Goal: Complete application form

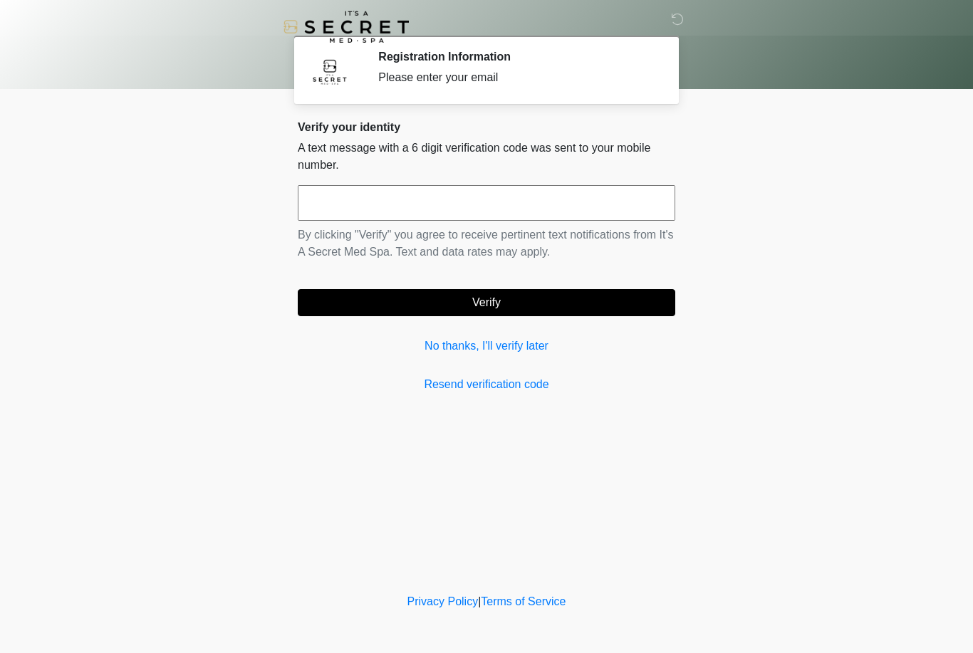
click at [499, 212] on input "text" at bounding box center [487, 203] width 378 height 36
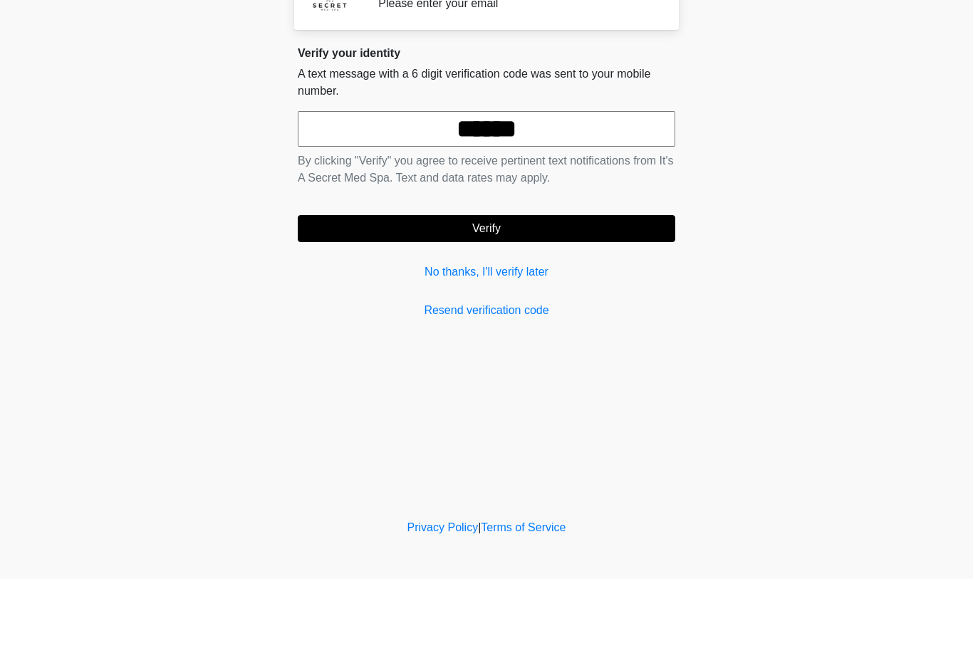
type input "******"
click at [611, 289] on button "Verify" at bounding box center [487, 302] width 378 height 27
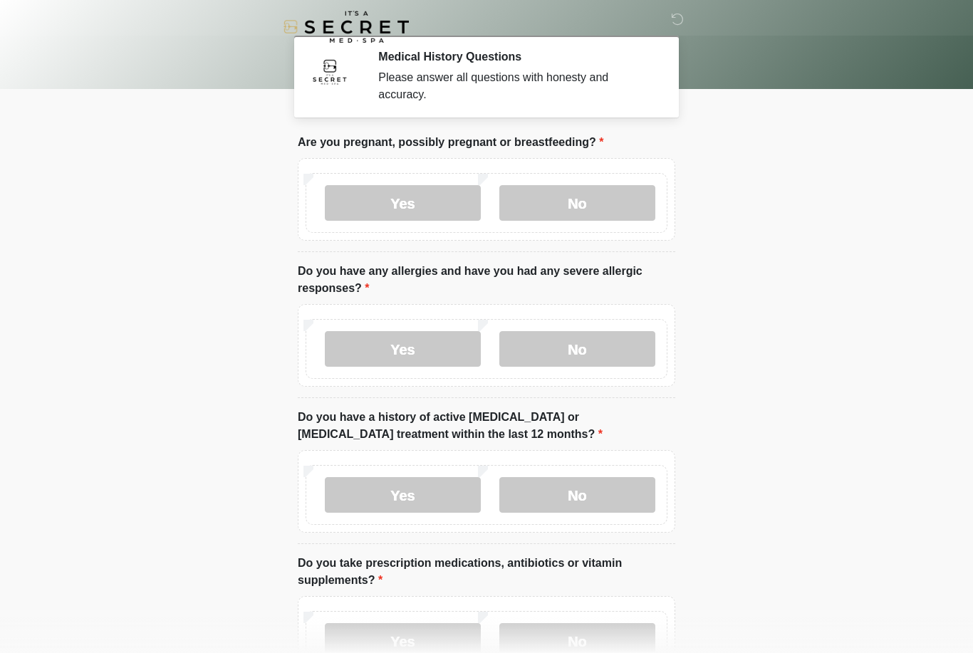
click at [609, 208] on label "No" at bounding box center [578, 203] width 156 height 36
click at [619, 357] on label "No" at bounding box center [578, 349] width 156 height 36
click at [589, 511] on label "No" at bounding box center [578, 495] width 156 height 36
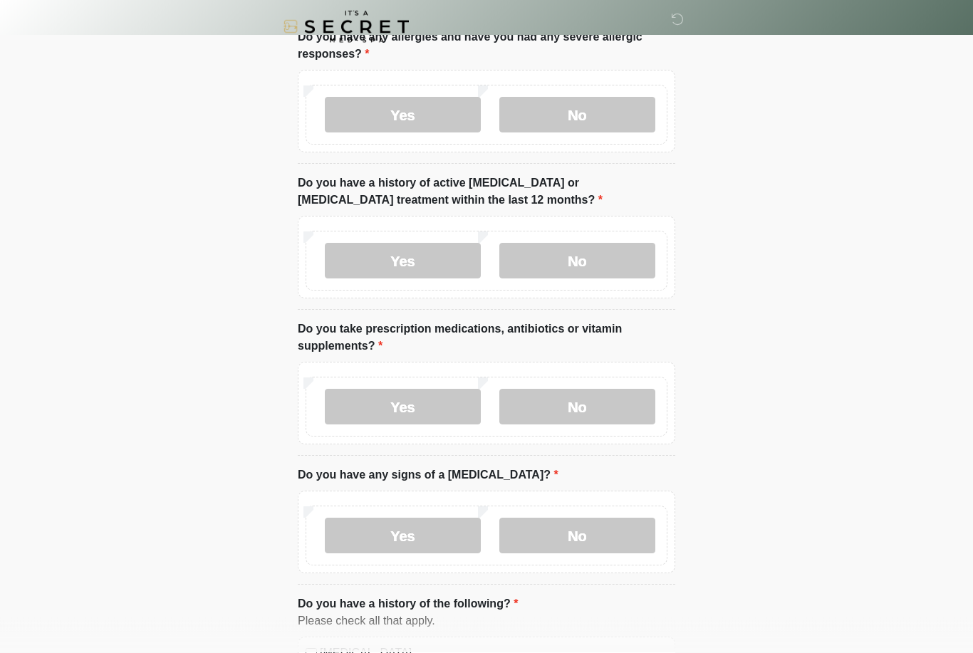
scroll to position [232, 0]
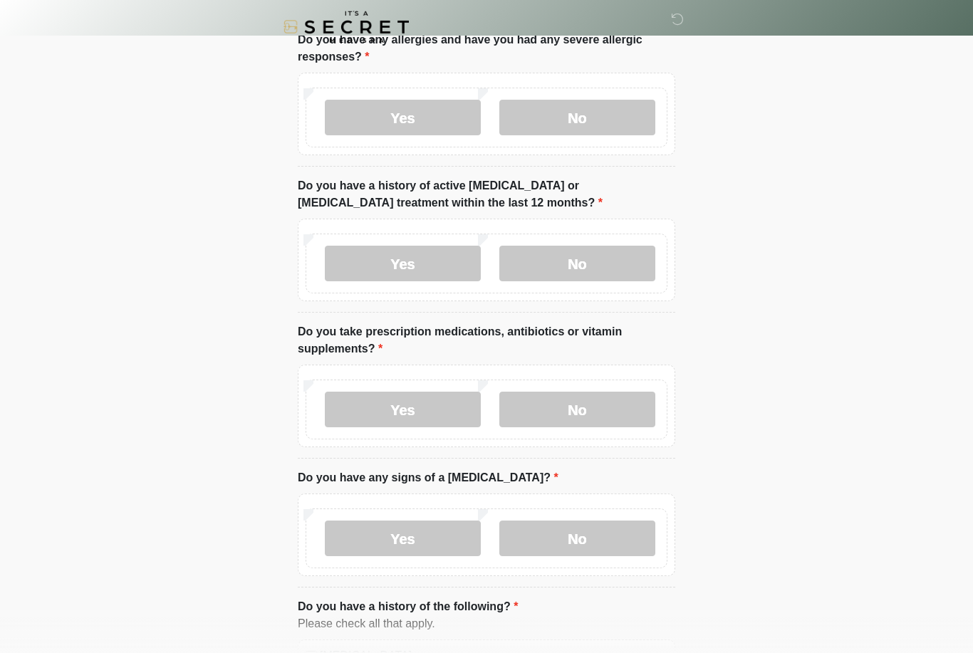
click at [625, 408] on label "No" at bounding box center [578, 410] width 156 height 36
click at [611, 540] on label "No" at bounding box center [578, 539] width 156 height 36
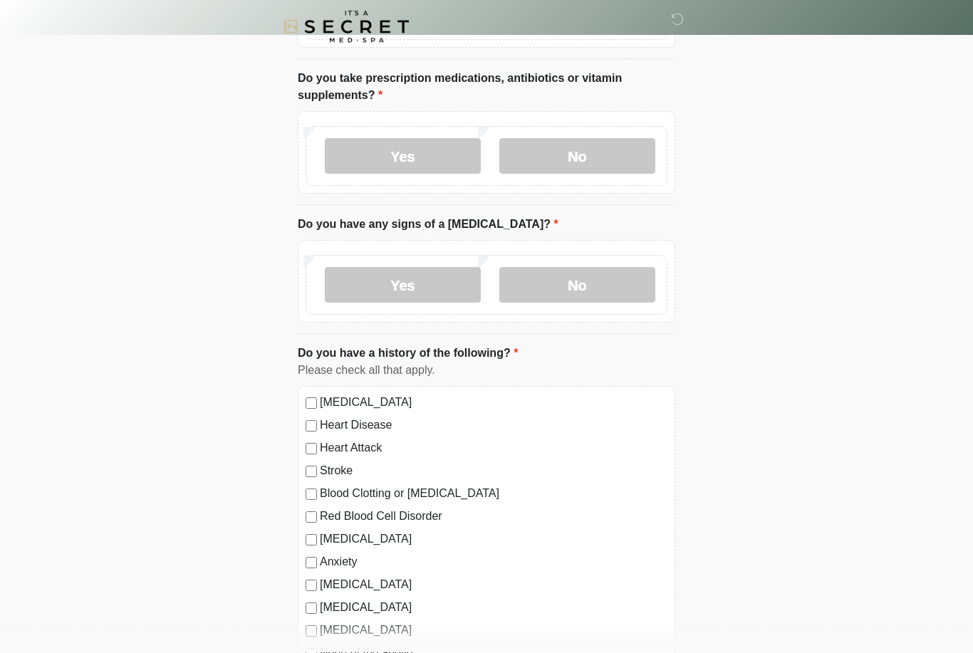
scroll to position [485, 0]
click at [439, 168] on label "Yes" at bounding box center [403, 157] width 156 height 36
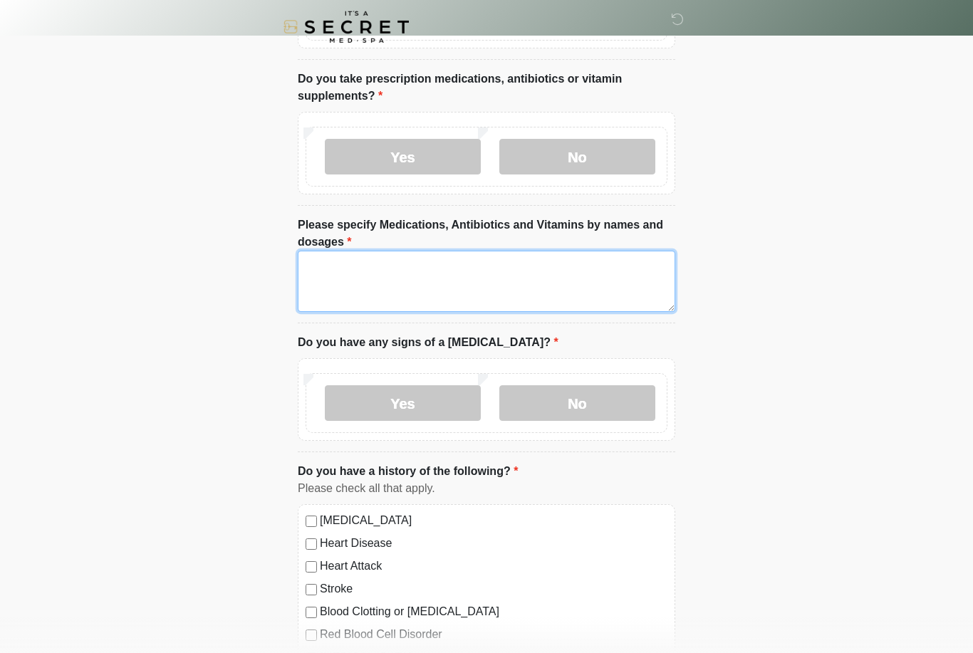
click at [517, 288] on textarea "Please specify Medications, Antibiotics and Vitamins by names and dosages" at bounding box center [487, 281] width 378 height 61
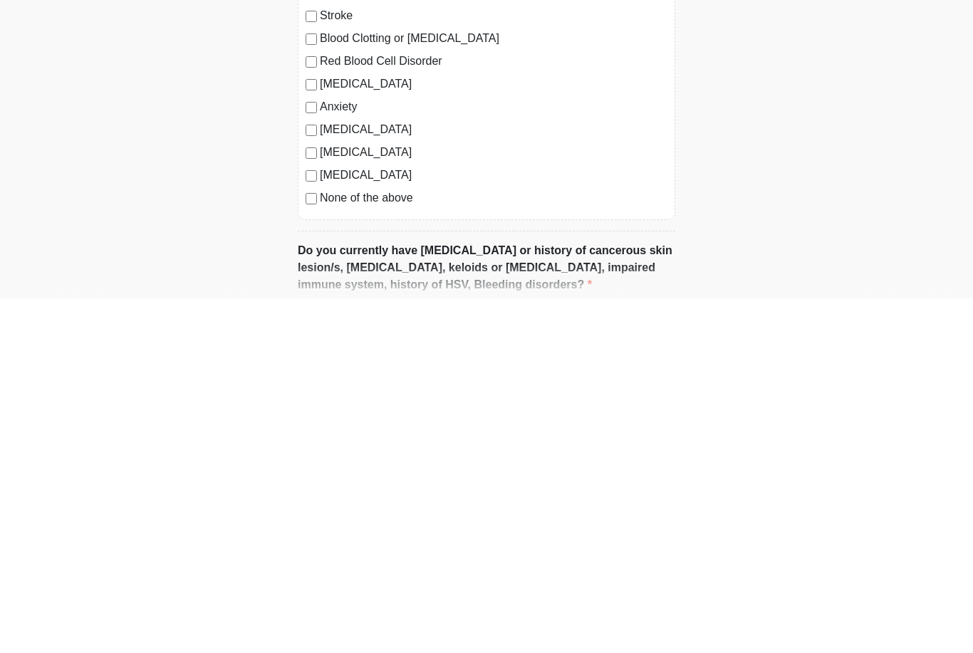
type textarea "*********"
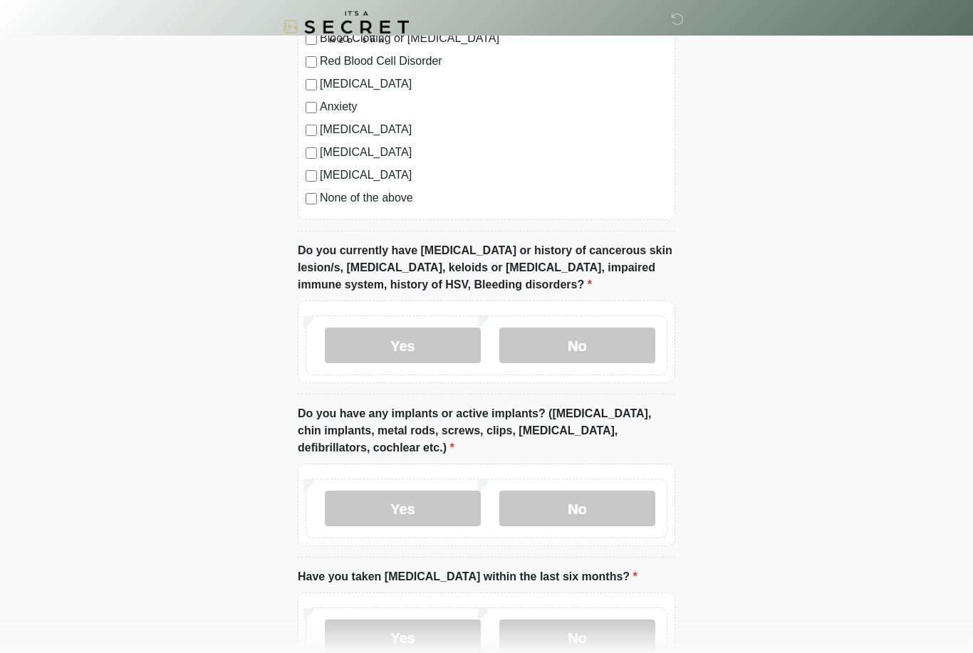
click at [624, 343] on label "No" at bounding box center [578, 346] width 156 height 36
click at [601, 507] on label "No" at bounding box center [578, 509] width 156 height 36
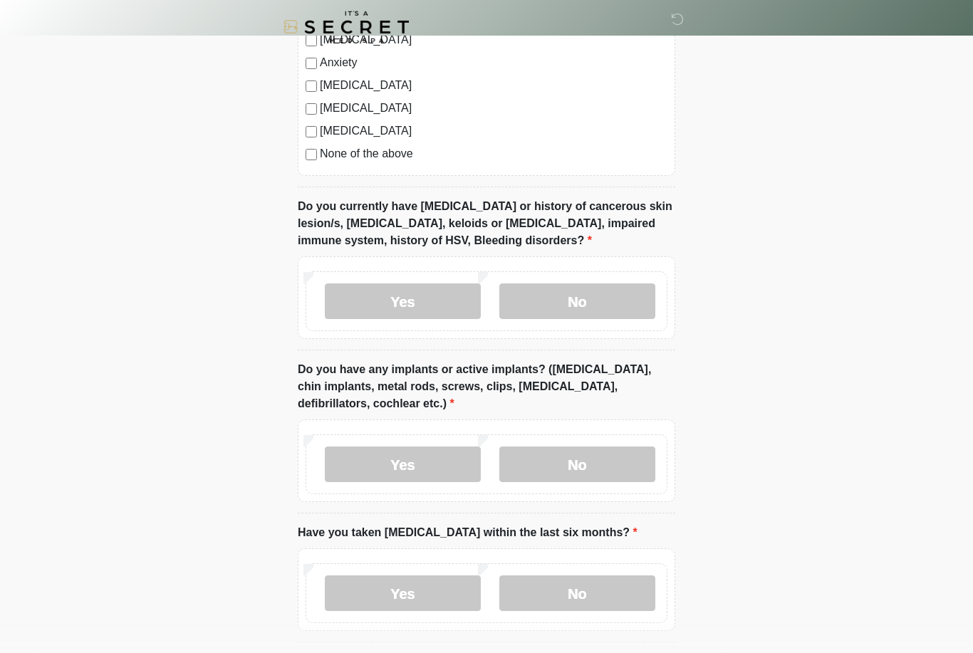
scroll to position [1158, 0]
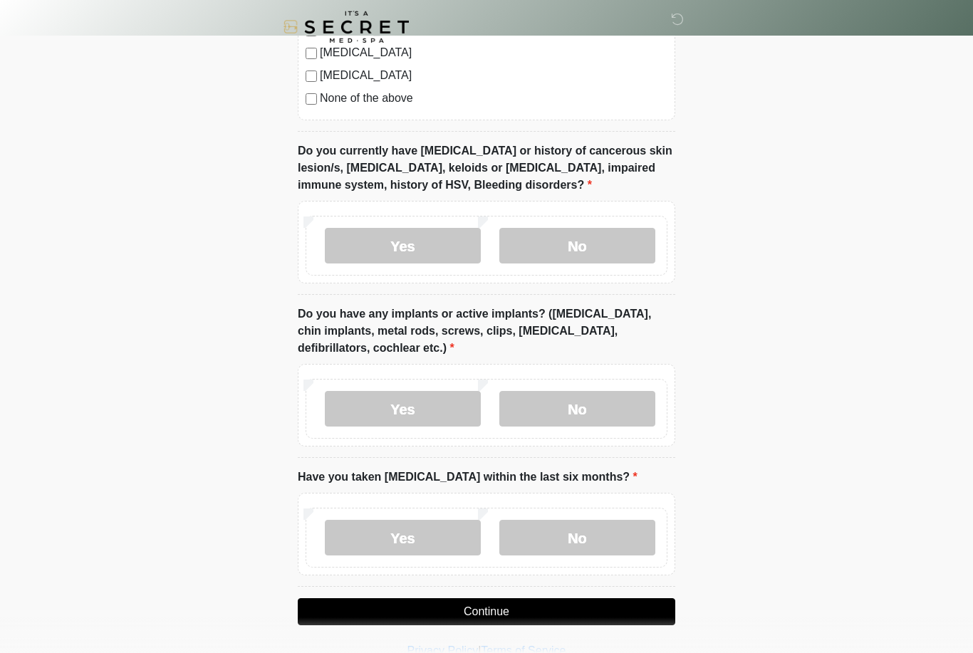
click at [611, 537] on label "No" at bounding box center [578, 538] width 156 height 36
click at [612, 609] on button "Continue" at bounding box center [487, 612] width 378 height 27
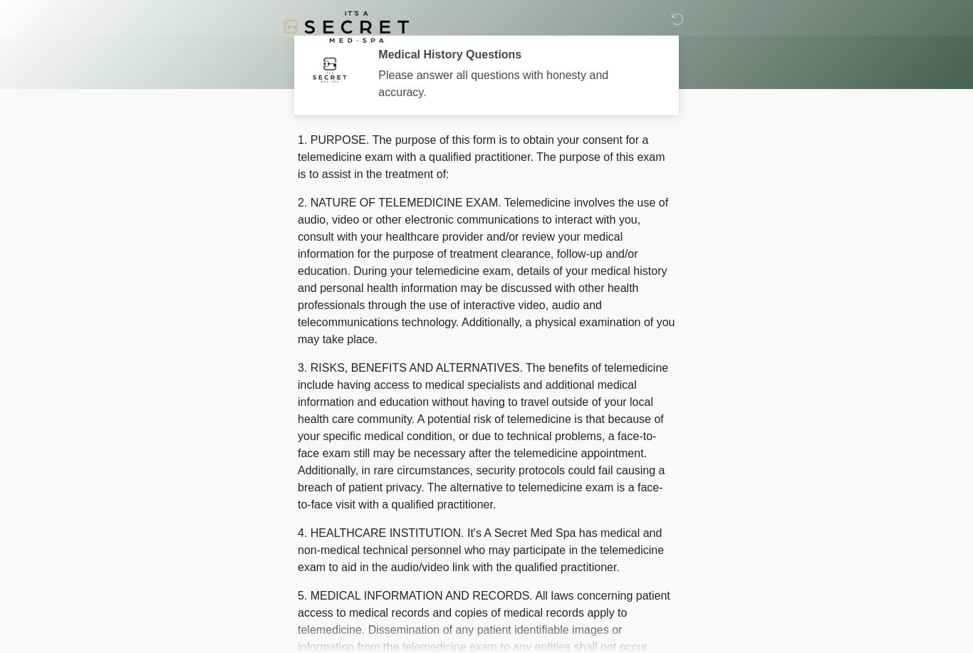
scroll to position [0, 0]
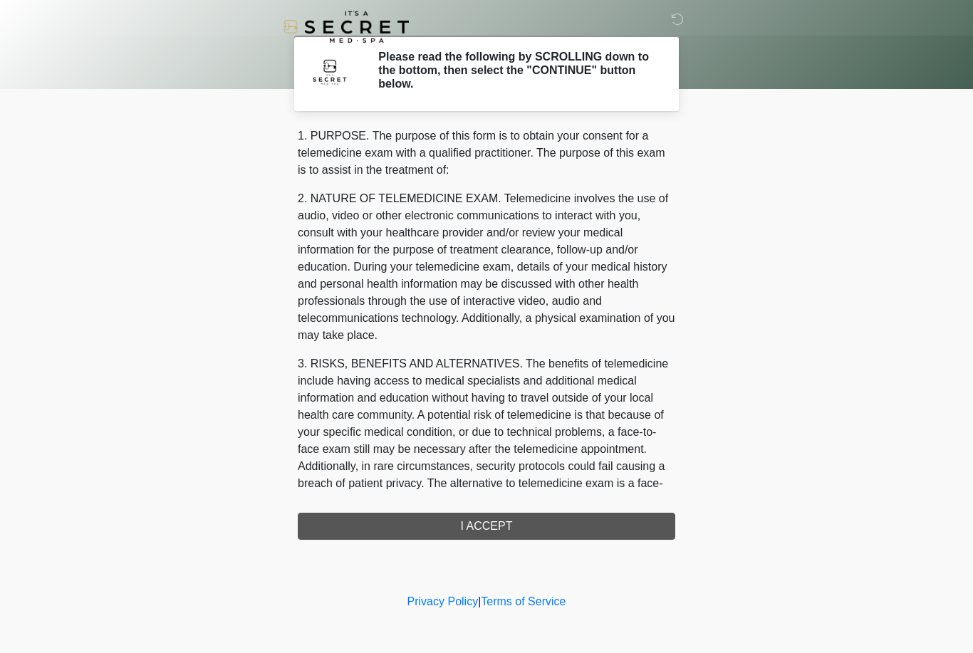
click at [566, 519] on div "1. PURPOSE. The purpose of this form is to obtain your consent for a telemedici…" at bounding box center [487, 334] width 378 height 413
click at [603, 506] on div "1. PURPOSE. The purpose of this form is to obtain your consent for a telemedici…" at bounding box center [487, 334] width 378 height 413
click at [595, 519] on div "1. PURPOSE. The purpose of this form is to obtain your consent for a telemedici…" at bounding box center [487, 334] width 378 height 413
click at [594, 518] on div "1. PURPOSE. The purpose of this form is to obtain your consent for a telemedici…" at bounding box center [487, 334] width 378 height 413
click at [582, 528] on div "1. PURPOSE. The purpose of this form is to obtain your consent for a telemedici…" at bounding box center [487, 334] width 378 height 413
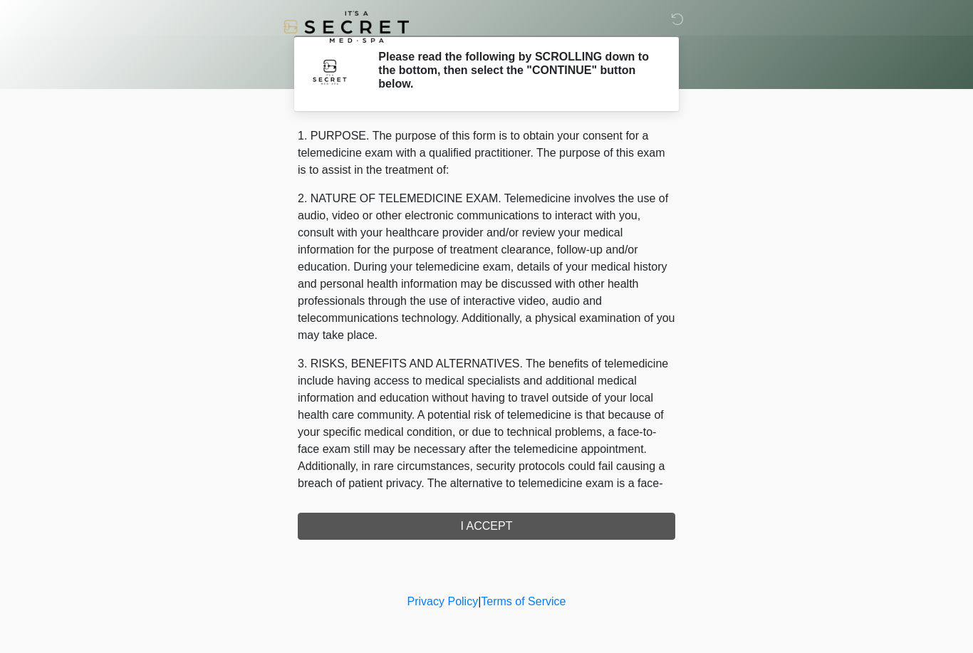
click at [581, 527] on div "1. PURPOSE. The purpose of this form is to obtain your consent for a telemedici…" at bounding box center [487, 334] width 378 height 413
click at [586, 524] on div "1. PURPOSE. The purpose of this form is to obtain your consent for a telemedici…" at bounding box center [487, 334] width 378 height 413
click at [576, 525] on div "1. PURPOSE. The purpose of this form is to obtain your consent for a telemedici…" at bounding box center [487, 334] width 378 height 413
click at [540, 524] on div "1. PURPOSE. The purpose of this form is to obtain your consent for a telemedici…" at bounding box center [487, 334] width 378 height 413
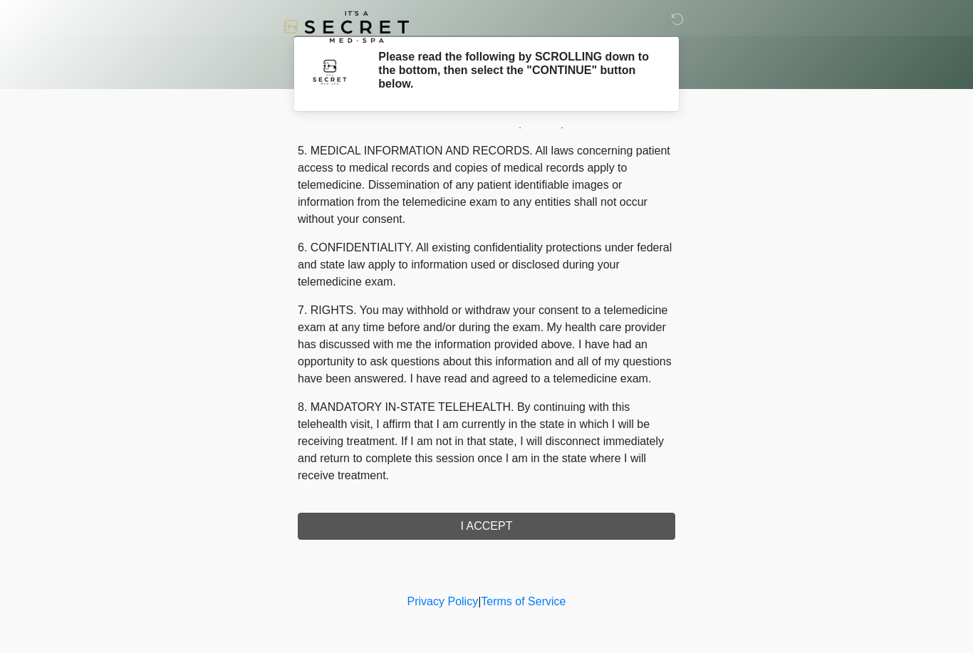
click at [547, 534] on div "1. PURPOSE. The purpose of this form is to obtain your consent for a telemedici…" at bounding box center [487, 334] width 378 height 413
click at [547, 534] on button "I ACCEPT" at bounding box center [487, 526] width 378 height 27
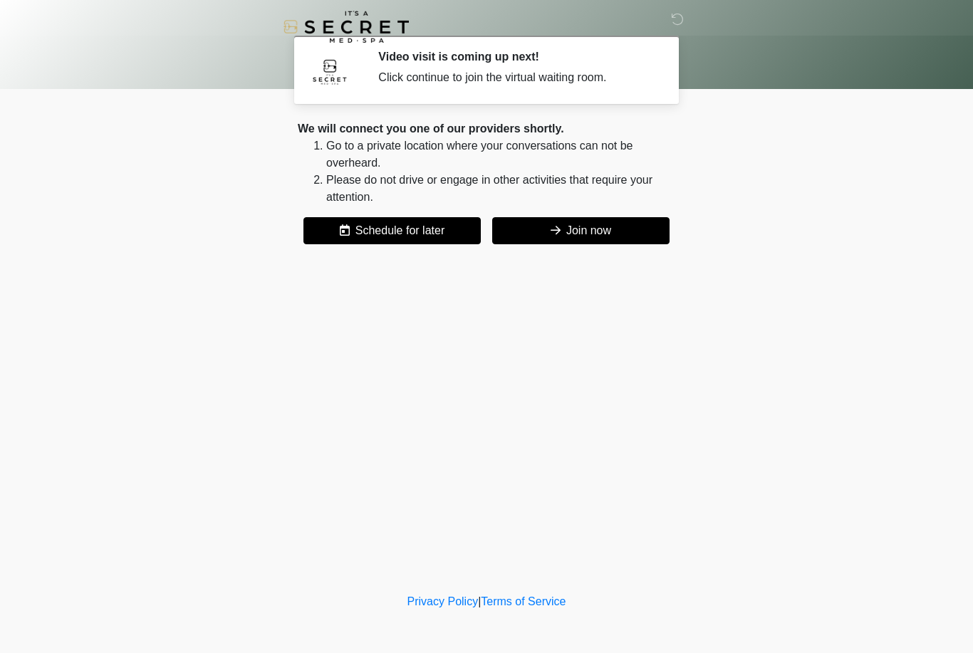
click at [587, 231] on button "Join now" at bounding box center [580, 230] width 177 height 27
